Goal: Information Seeking & Learning: Learn about a topic

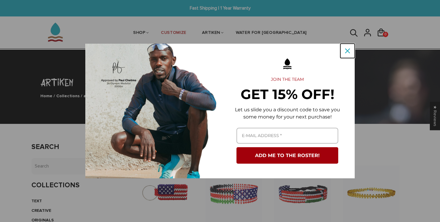
click at [349, 52] on icon "close icon" at bounding box center [347, 51] width 5 height 5
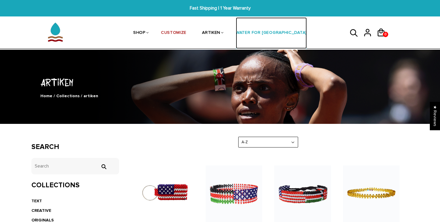
click at [263, 29] on link "WATER FOR [GEOGRAPHIC_DATA]" at bounding box center [271, 33] width 71 height 32
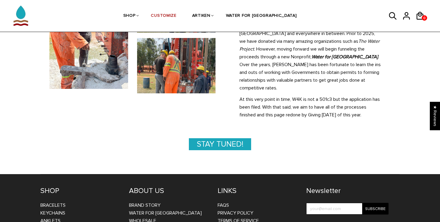
scroll to position [317, 0]
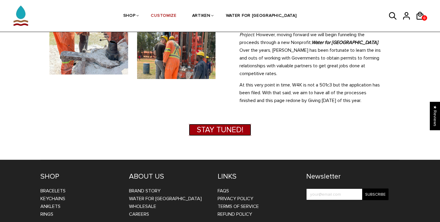
click at [229, 124] on link "Stay Tuned!" at bounding box center [220, 130] width 62 height 12
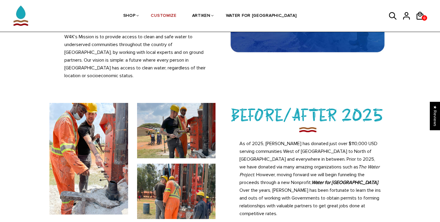
scroll to position [169, 0]
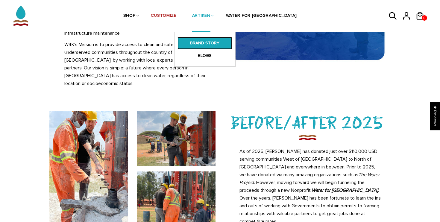
click at [222, 43] on link "BRAND STORY" at bounding box center [205, 43] width 55 height 13
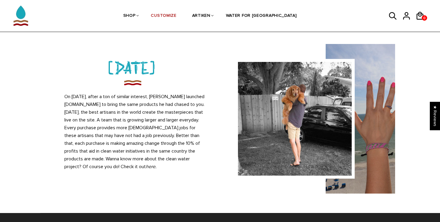
scroll to position [510, 0]
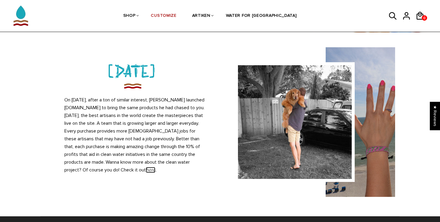
click at [146, 167] on em "here" at bounding box center [151, 170] width 10 height 6
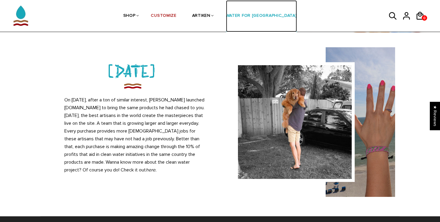
click at [247, 14] on link "WATER FOR [GEOGRAPHIC_DATA]" at bounding box center [261, 16] width 71 height 32
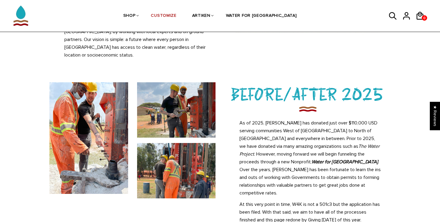
scroll to position [225, 0]
